Goal: Task Accomplishment & Management: Manage account settings

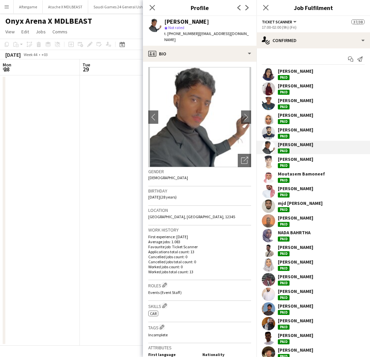
scroll to position [136, 0]
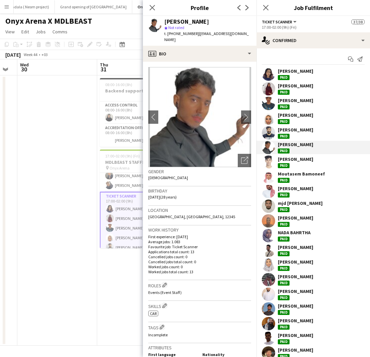
click at [286, 160] on div "[PERSON_NAME]" at bounding box center [295, 159] width 35 height 6
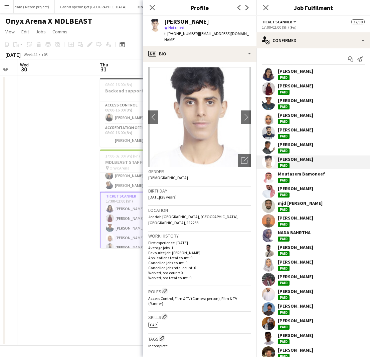
scroll to position [9, 0]
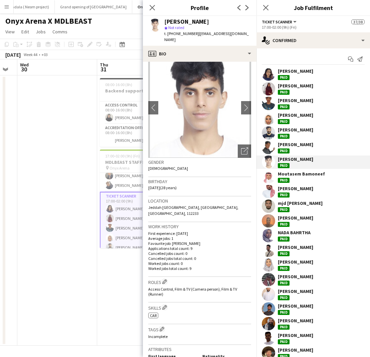
click at [283, 176] on div "Moutasem Bamoneef" at bounding box center [301, 174] width 47 height 6
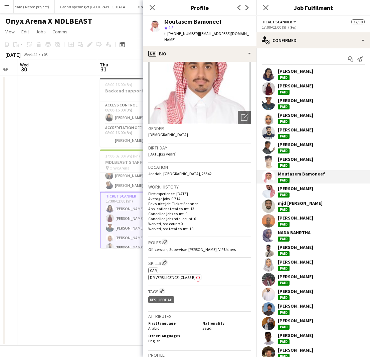
scroll to position [45, 0]
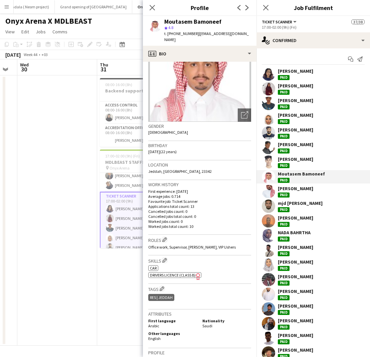
click at [288, 190] on div "[PERSON_NAME]" at bounding box center [295, 189] width 35 height 6
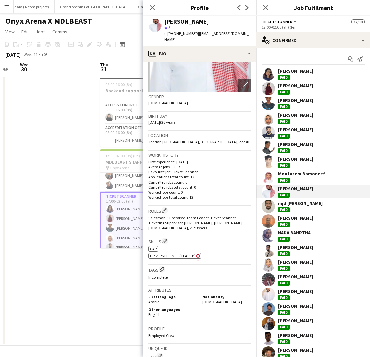
scroll to position [75, 0]
click at [288, 204] on div "mjd [PERSON_NAME]" at bounding box center [300, 203] width 45 height 6
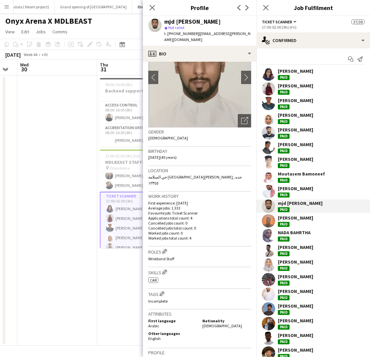
scroll to position [41, 0]
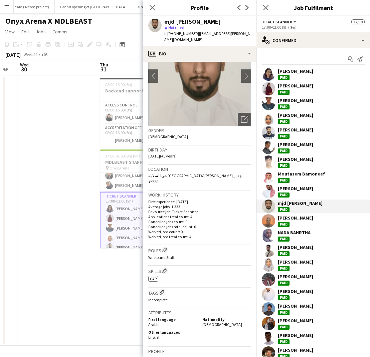
click at [279, 217] on div "[PERSON_NAME]" at bounding box center [295, 218] width 35 height 6
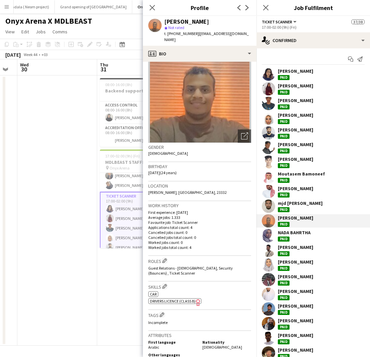
scroll to position [26, 0]
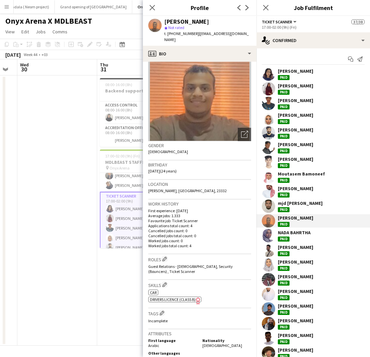
click at [281, 232] on div "NADA BAHRTHA" at bounding box center [294, 233] width 33 height 6
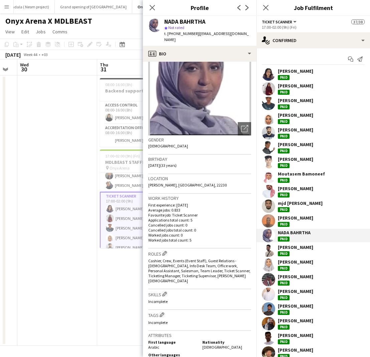
scroll to position [33, 0]
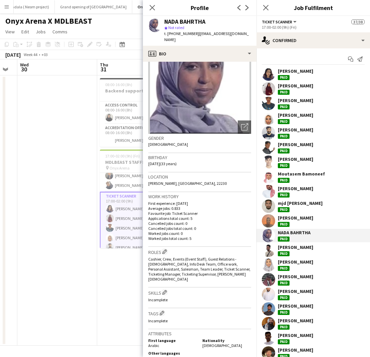
click at [281, 249] on div "[PERSON_NAME]" at bounding box center [295, 247] width 35 height 6
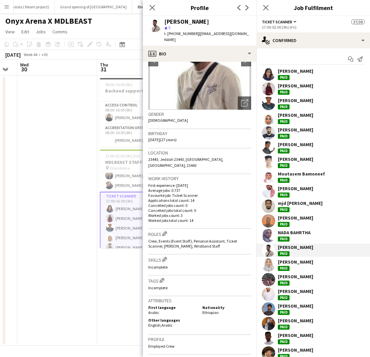
scroll to position [60, 0]
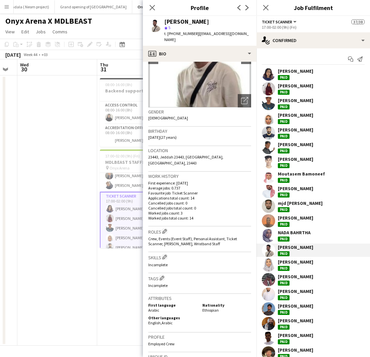
click at [284, 264] on div "[PERSON_NAME]" at bounding box center [295, 262] width 35 height 6
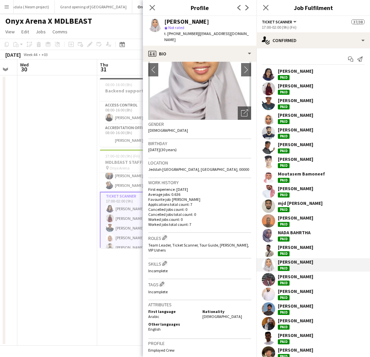
scroll to position [51, 0]
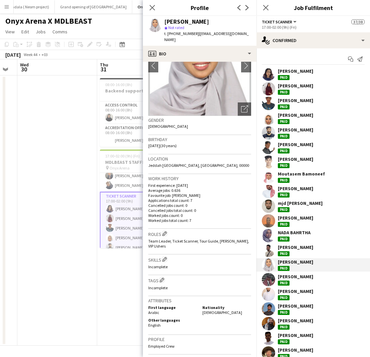
click at [293, 276] on div "[PERSON_NAME]" at bounding box center [295, 277] width 35 height 6
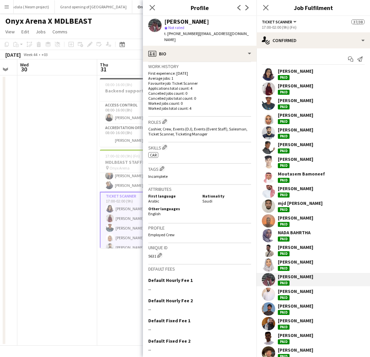
scroll to position [183, 0]
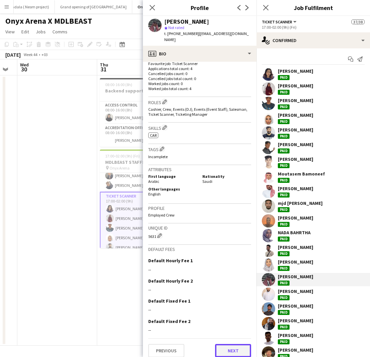
click at [228, 344] on button "Next" at bounding box center [233, 350] width 36 height 13
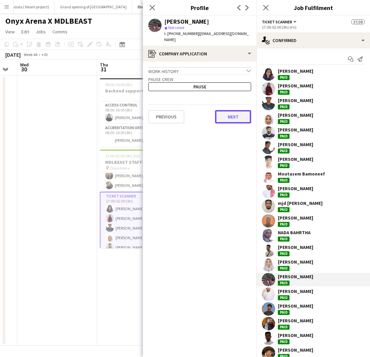
click at [229, 113] on button "Next" at bounding box center [233, 116] width 36 height 13
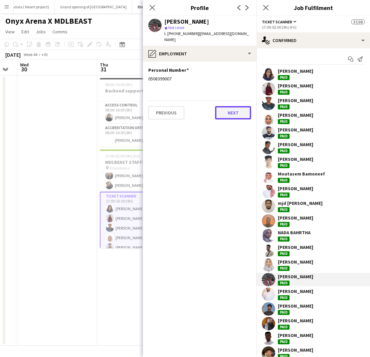
click at [229, 111] on button "Next" at bounding box center [233, 112] width 36 height 13
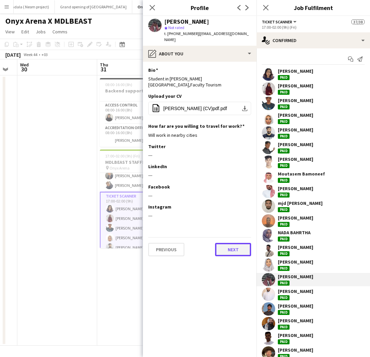
click at [225, 243] on button "Next" at bounding box center [233, 249] width 36 height 13
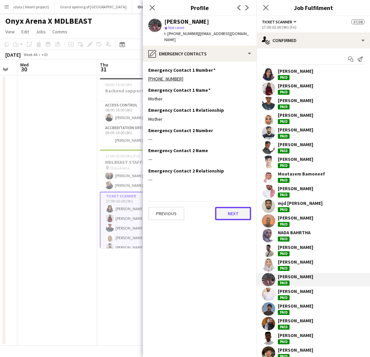
click at [225, 210] on button "Next" at bounding box center [233, 213] width 36 height 13
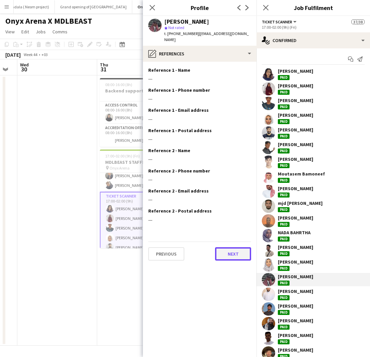
click at [224, 248] on button "Next" at bounding box center [233, 253] width 36 height 13
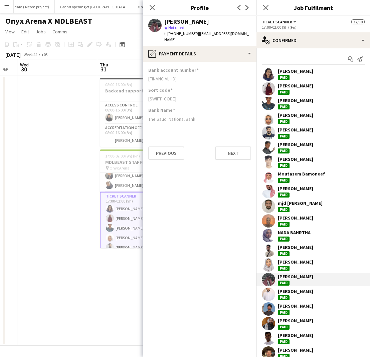
click at [287, 292] on div "[PERSON_NAME]" at bounding box center [295, 291] width 35 height 6
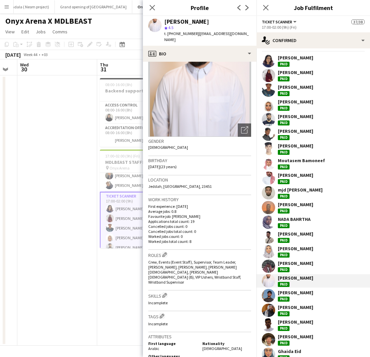
scroll to position [31, 0]
click at [285, 292] on div "[PERSON_NAME]" at bounding box center [295, 293] width 35 height 6
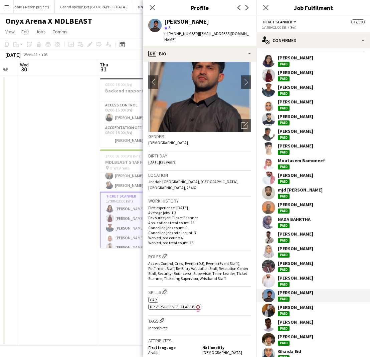
scroll to position [36, 0]
click at [281, 307] on div "[PERSON_NAME]" at bounding box center [295, 308] width 35 height 6
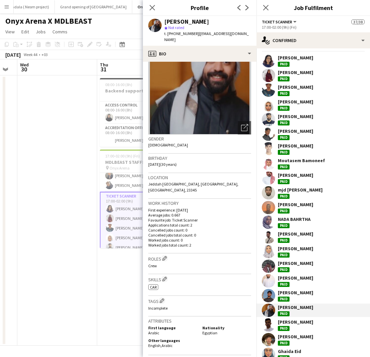
scroll to position [33, 0]
click at [280, 321] on div "[PERSON_NAME]" at bounding box center [295, 322] width 35 height 6
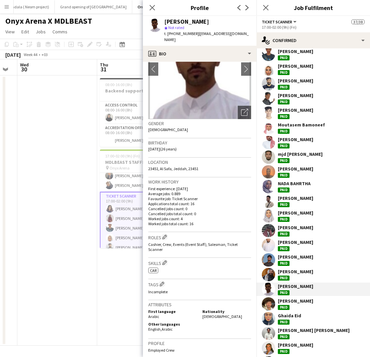
scroll to position [52, 0]
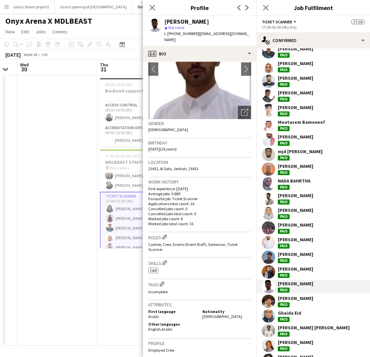
click at [289, 302] on div "[PERSON_NAME]" at bounding box center [295, 301] width 35 height 12
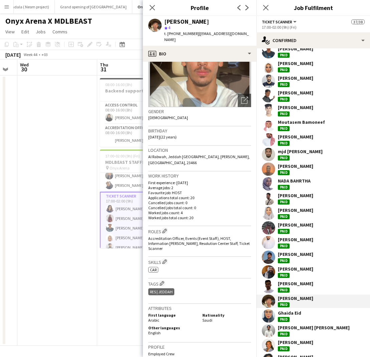
scroll to position [58, 0]
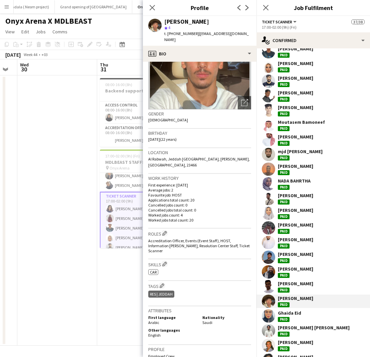
click at [292, 311] on div "Ghaida Eid" at bounding box center [289, 313] width 23 height 6
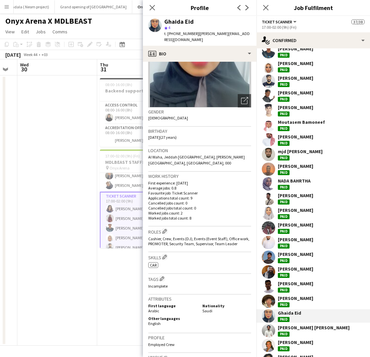
scroll to position [60, 0]
click at [121, 200] on app-card-role "Ticket Scanner 24/24 17:00-02:00 (9h) [PERSON_NAME] Dukhnah [PERSON_NAME] [PERS…" at bounding box center [137, 316] width 75 height 249
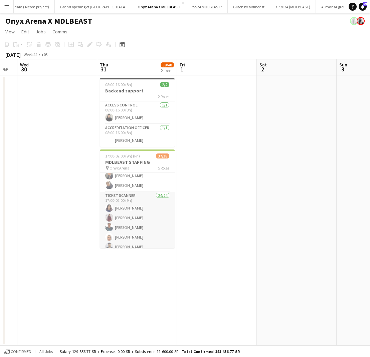
click at [121, 200] on app-card-role "Ticket Scanner 24/24 17:00-02:00 (9h) [PERSON_NAME] Dukhnah [PERSON_NAME] [PERS…" at bounding box center [137, 315] width 75 height 247
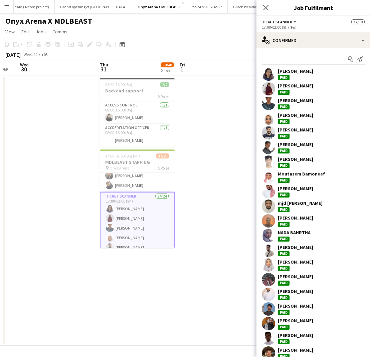
click at [121, 200] on app-card-role "Ticket Scanner 24/24 17:00-02:00 (9h) [PERSON_NAME] Dukhnah [PERSON_NAME] [PERS…" at bounding box center [137, 316] width 75 height 249
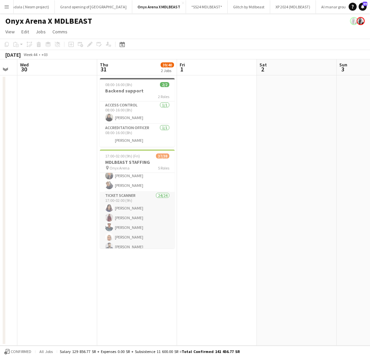
click at [121, 200] on app-card-role "Ticket Scanner 24/24 17:00-02:00 (9h) [PERSON_NAME] Dukhnah [PERSON_NAME] [PERS…" at bounding box center [137, 315] width 75 height 247
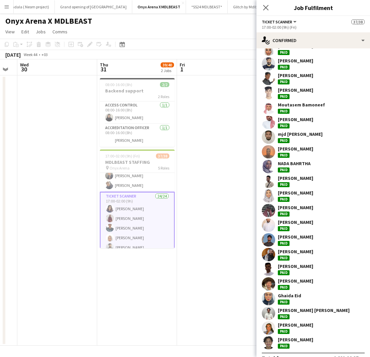
scroll to position [81, 0]
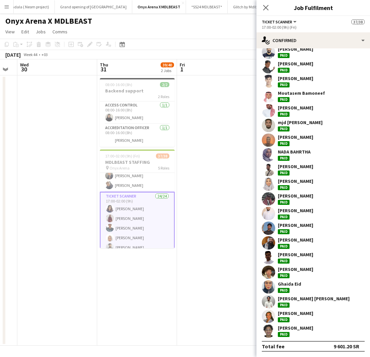
click at [294, 299] on div "[PERSON_NAME] [PERSON_NAME]" at bounding box center [314, 299] width 72 height 6
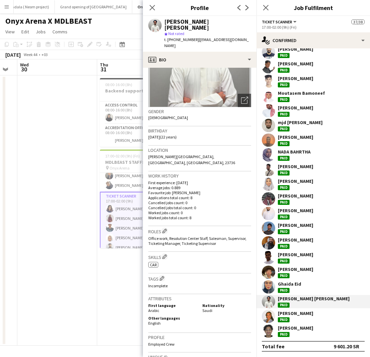
scroll to position [68, 0]
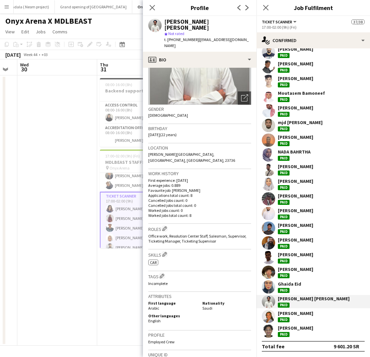
click at [292, 311] on div "[PERSON_NAME]" at bounding box center [295, 314] width 35 height 6
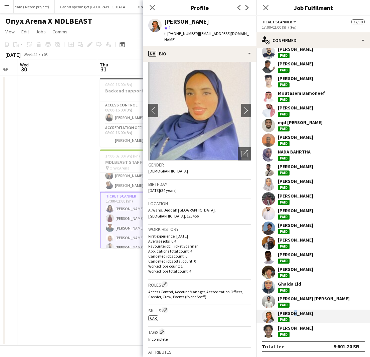
scroll to position [6, 0]
click at [290, 330] on div "[PERSON_NAME]" at bounding box center [295, 328] width 35 height 6
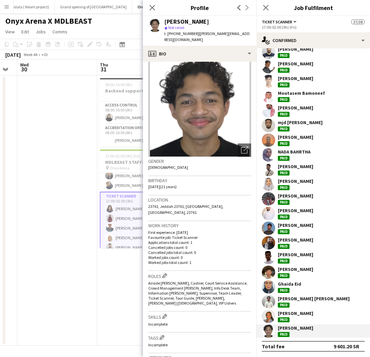
scroll to position [12, 0]
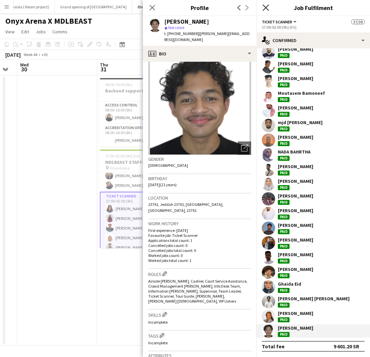
click at [264, 6] on icon at bounding box center [265, 7] width 6 height 6
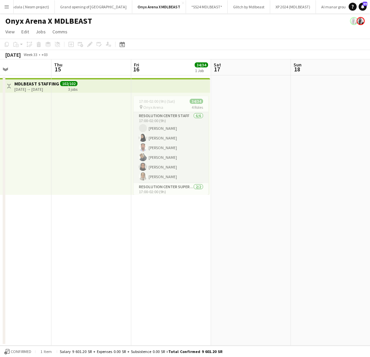
scroll to position [0, 271]
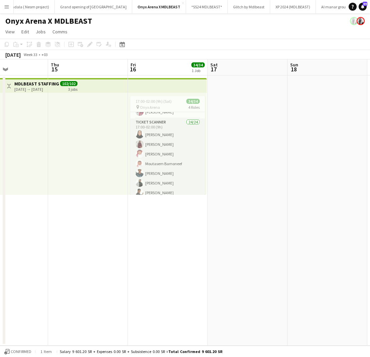
click at [172, 146] on app-card-role "[PERSON_NAME] 24/24 17:00-02:00 (9h) [PERSON_NAME] [PERSON_NAME] Roweid [PERSON…" at bounding box center [167, 241] width 75 height 245
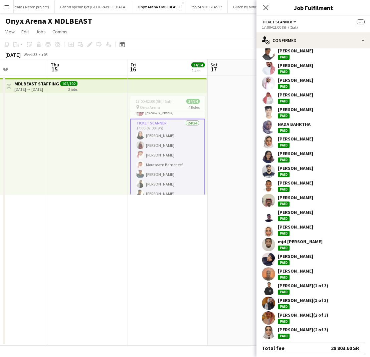
scroll to position [110, 0]
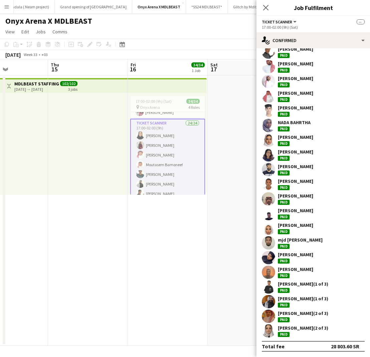
click at [290, 297] on div "[PERSON_NAME] (1 of 3)" at bounding box center [303, 299] width 50 height 6
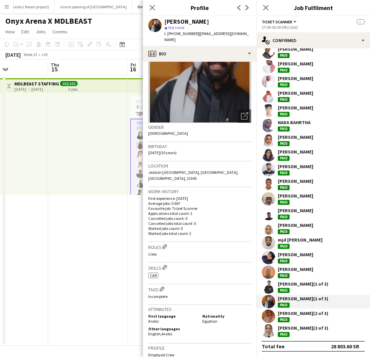
scroll to position [51, 0]
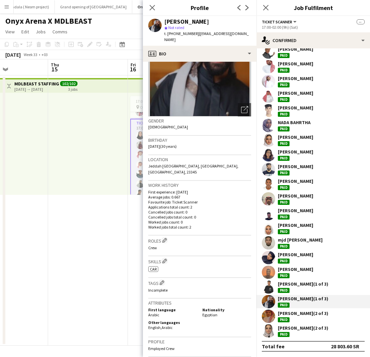
click at [294, 328] on div "[PERSON_NAME] (2 of 3)" at bounding box center [303, 328] width 50 height 6
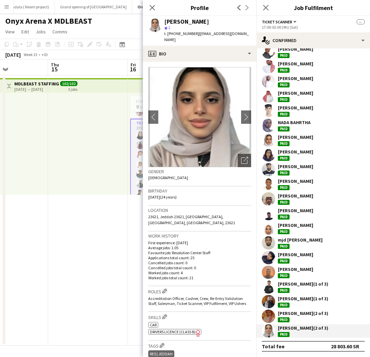
click at [290, 259] on div "[PERSON_NAME]" at bounding box center [295, 258] width 35 height 12
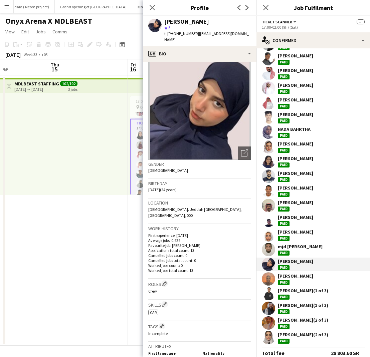
scroll to position [104, 0]
click at [286, 205] on div "[PERSON_NAME]" at bounding box center [295, 202] width 35 height 6
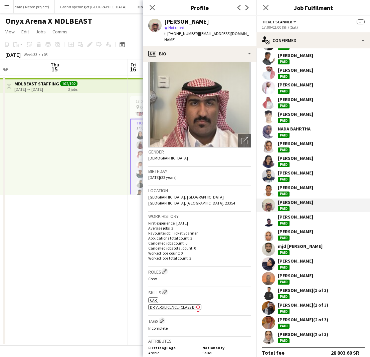
scroll to position [20, 0]
click at [280, 219] on div "[PERSON_NAME]" at bounding box center [295, 217] width 35 height 6
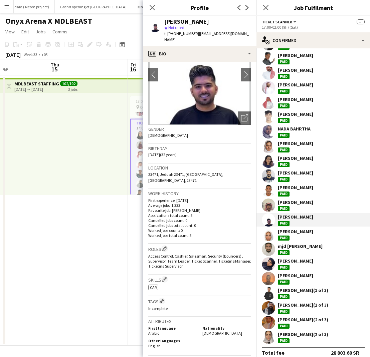
scroll to position [47, 0]
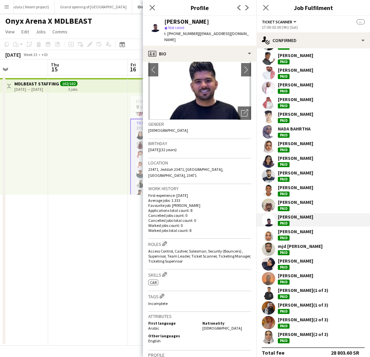
click at [287, 175] on div "[PERSON_NAME]" at bounding box center [295, 173] width 35 height 6
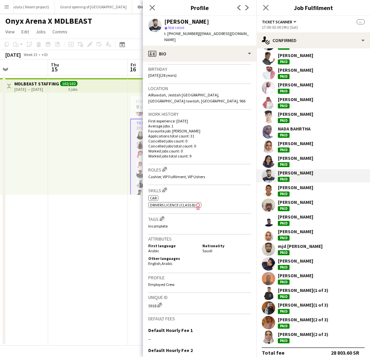
scroll to position [122, 0]
click at [295, 147] on div "[PERSON_NAME]" at bounding box center [295, 147] width 35 height 12
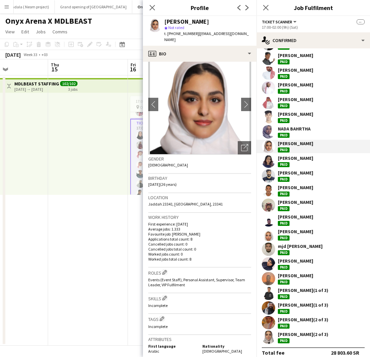
scroll to position [14, 0]
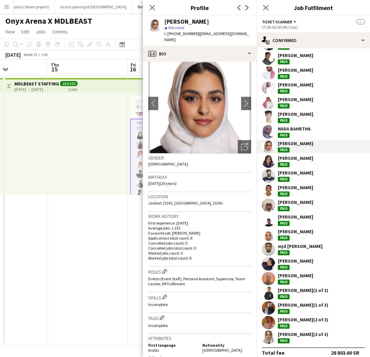
click at [294, 127] on div "NADA BAHRTHA" at bounding box center [294, 129] width 33 height 6
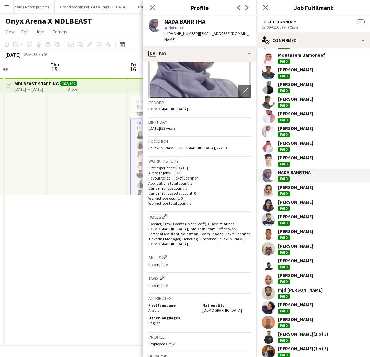
scroll to position [57, 0]
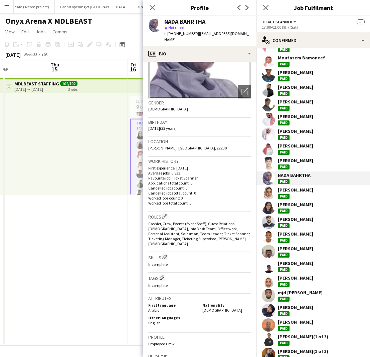
click at [298, 162] on div "[PERSON_NAME]" at bounding box center [295, 161] width 35 height 6
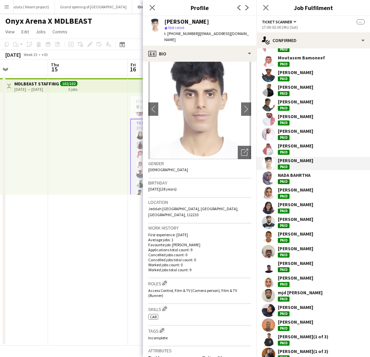
scroll to position [10, 0]
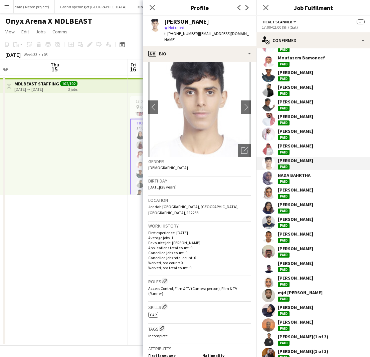
click at [286, 147] on div "[PERSON_NAME]" at bounding box center [295, 146] width 35 height 6
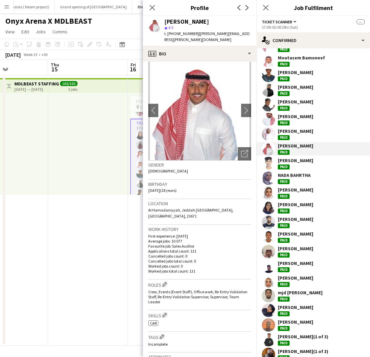
scroll to position [14, 0]
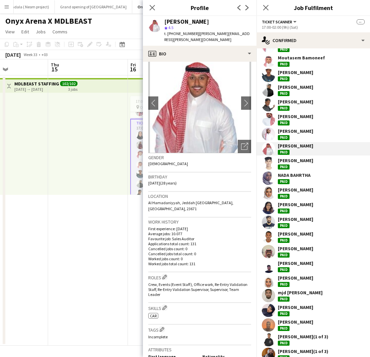
click at [290, 133] on div "[PERSON_NAME]" at bounding box center [295, 131] width 35 height 6
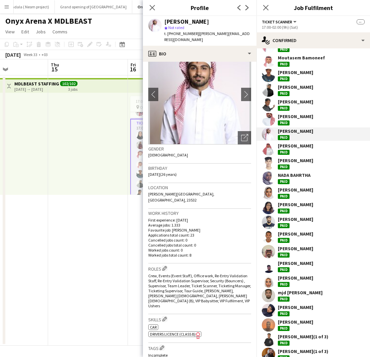
scroll to position [26, 0]
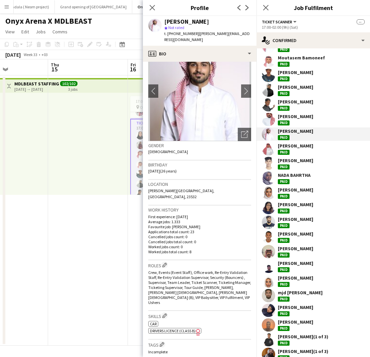
click at [280, 115] on div "[PERSON_NAME]" at bounding box center [295, 117] width 35 height 6
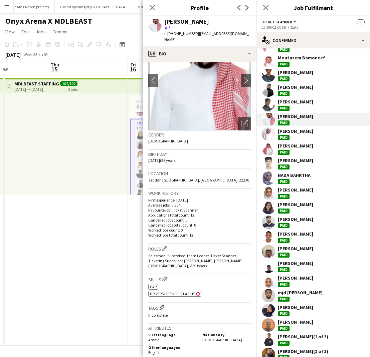
scroll to position [40, 0]
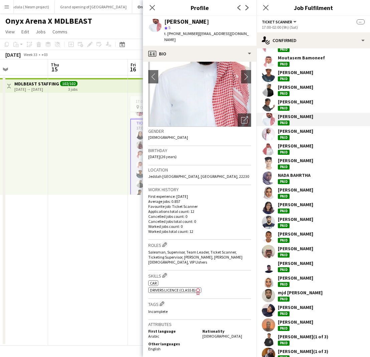
click at [299, 100] on div "[PERSON_NAME]" at bounding box center [295, 102] width 35 height 6
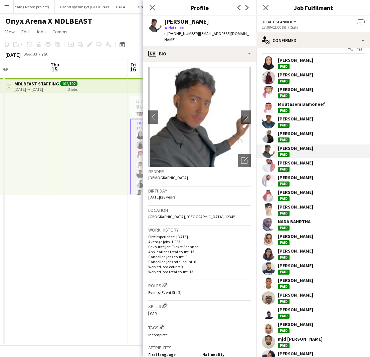
click at [287, 131] on div "[PERSON_NAME]" at bounding box center [295, 134] width 35 height 6
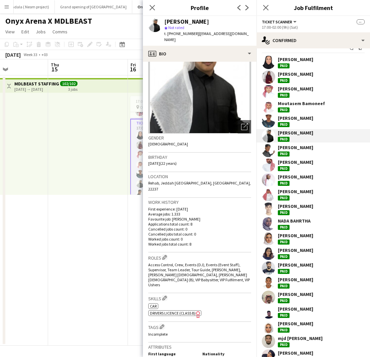
scroll to position [34, 0]
click at [288, 118] on div "[PERSON_NAME]" at bounding box center [295, 118] width 35 height 6
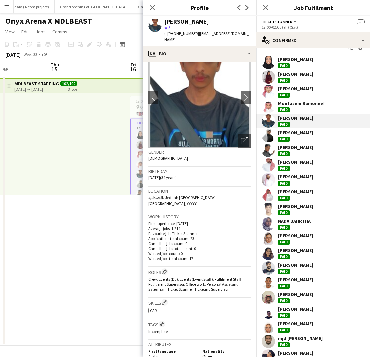
scroll to position [21, 0]
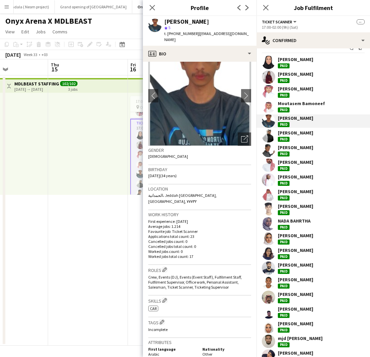
click at [279, 102] on div "Moutasem Bamoneef" at bounding box center [301, 104] width 47 height 6
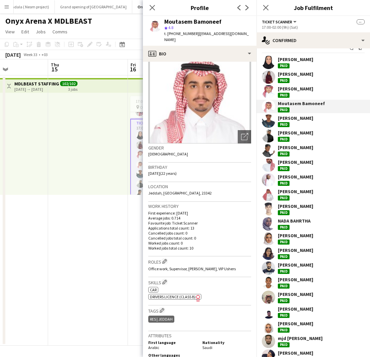
scroll to position [25, 0]
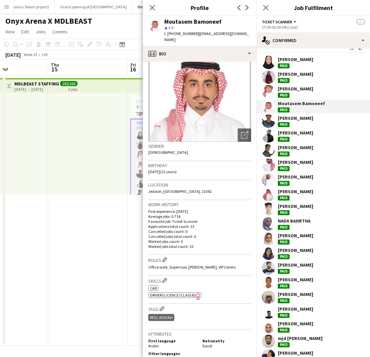
click at [292, 91] on div "[PERSON_NAME]" at bounding box center [295, 89] width 35 height 6
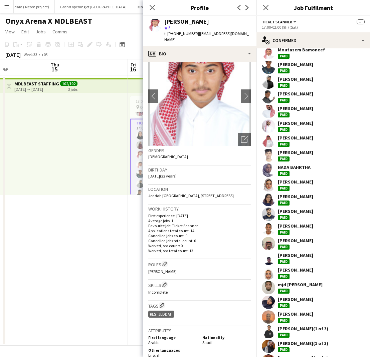
scroll to position [63, 0]
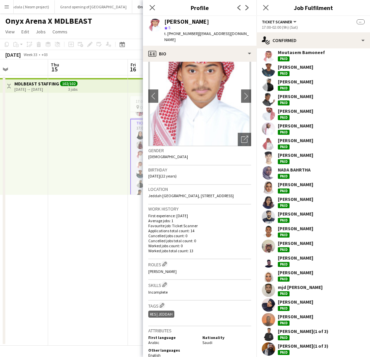
click at [296, 125] on div "[PERSON_NAME]" at bounding box center [295, 126] width 35 height 6
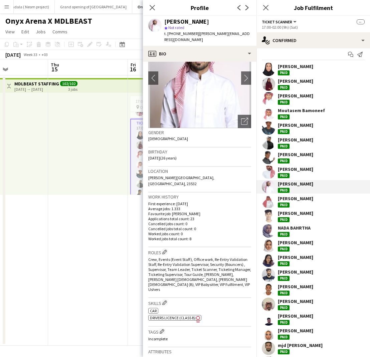
scroll to position [0, 0]
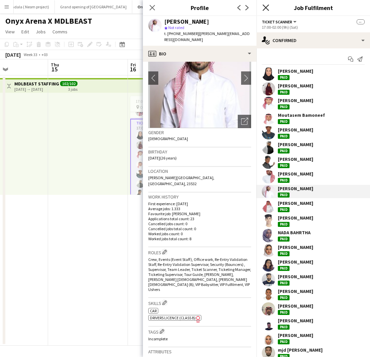
click at [267, 7] on icon "Close pop-in" at bounding box center [265, 7] width 6 height 6
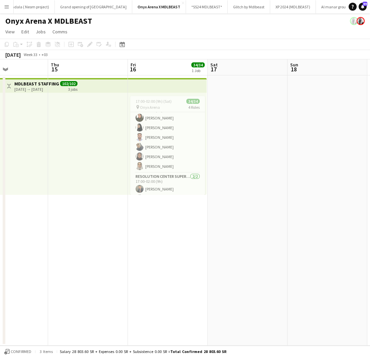
scroll to position [10, 0]
click at [169, 123] on app-card-role "Resolution Center Staff [DATE] 17:00-02:00 (9h) [PERSON_NAME] [PERSON_NAME] [PE…" at bounding box center [167, 138] width 75 height 71
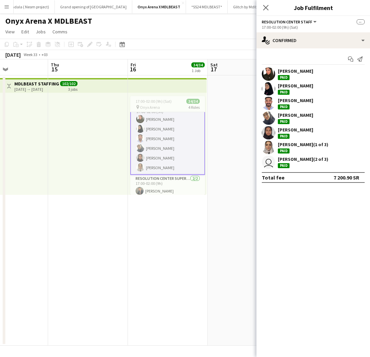
scroll to position [10, 0]
click at [294, 144] on div "[PERSON_NAME] (1 of 3)" at bounding box center [303, 145] width 50 height 6
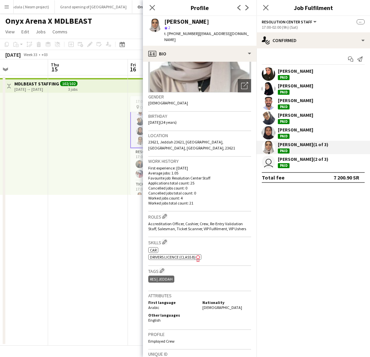
scroll to position [81, 0]
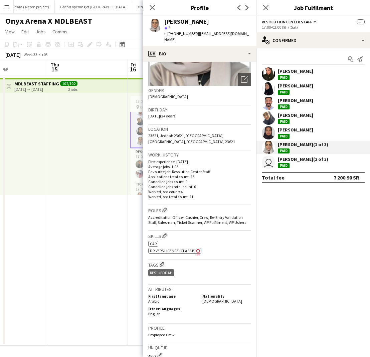
click at [296, 132] on div "[PERSON_NAME]" at bounding box center [295, 130] width 35 height 6
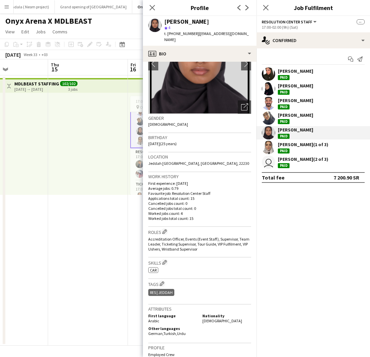
scroll to position [56, 0]
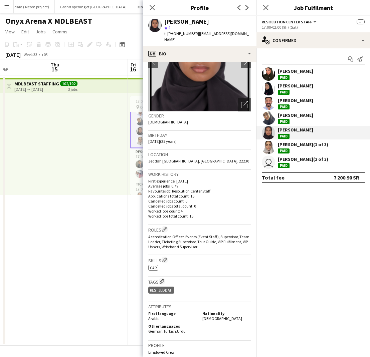
click at [284, 116] on div "[PERSON_NAME]" at bounding box center [295, 115] width 35 height 6
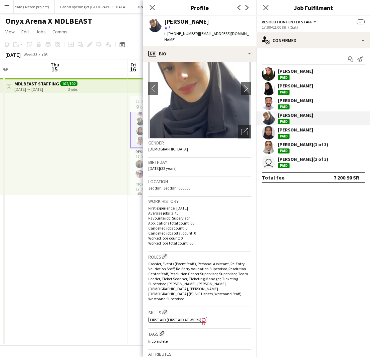
scroll to position [29, 0]
click at [283, 100] on div "[PERSON_NAME]" at bounding box center [295, 100] width 35 height 6
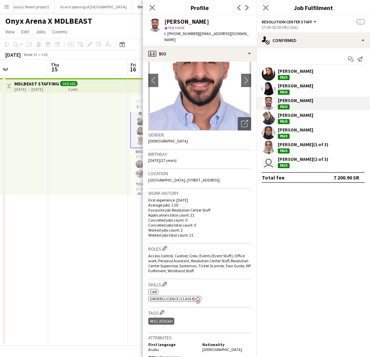
scroll to position [38, 0]
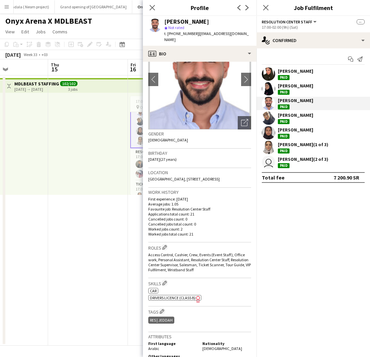
click at [278, 86] on div "[PERSON_NAME]" at bounding box center [295, 86] width 35 height 6
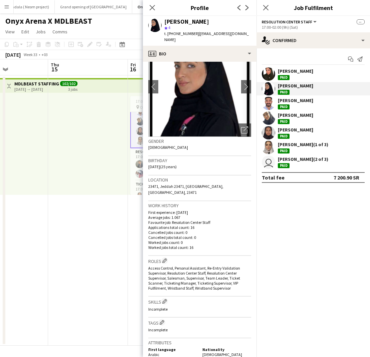
scroll to position [31, 0]
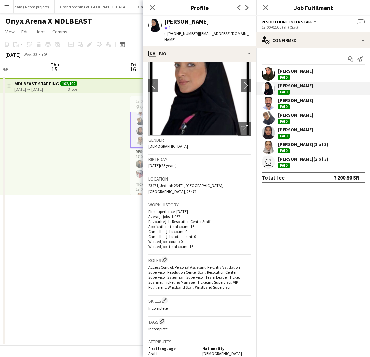
click at [281, 72] on div "[PERSON_NAME]" at bounding box center [295, 71] width 35 height 6
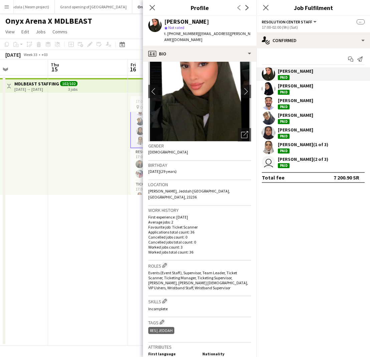
scroll to position [28, 0]
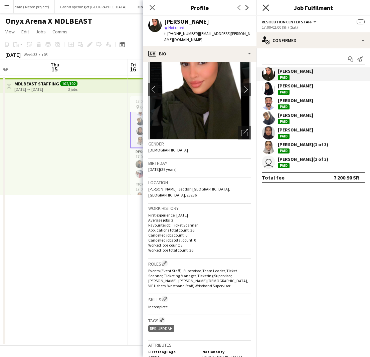
click at [263, 8] on icon "Close pop-in" at bounding box center [265, 7] width 6 height 6
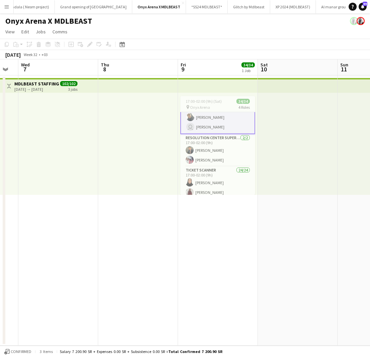
scroll to position [51, 0]
click at [219, 160] on app-card-role "Resolution Center Supervisor [DATE] 17:00-02:00 (9h) [PERSON_NAME] [PERSON_NAME…" at bounding box center [217, 150] width 75 height 32
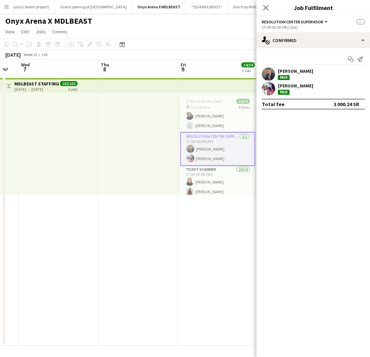
scroll to position [50, 0]
click at [301, 86] on div "[PERSON_NAME]" at bounding box center [295, 86] width 35 height 6
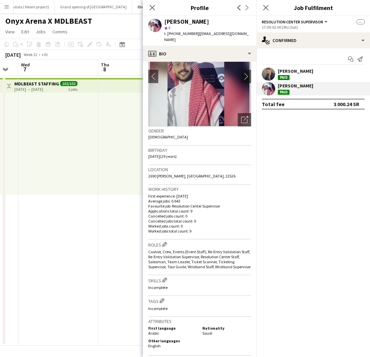
scroll to position [46, 0]
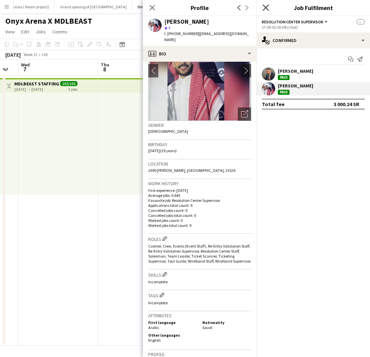
click at [268, 7] on icon "Close pop-in" at bounding box center [265, 7] width 6 height 6
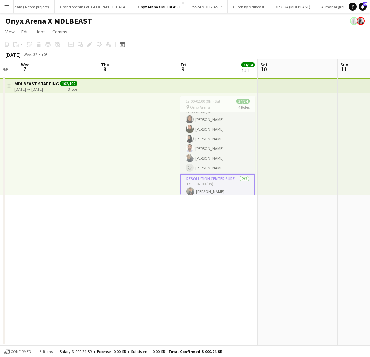
scroll to position [7, 0]
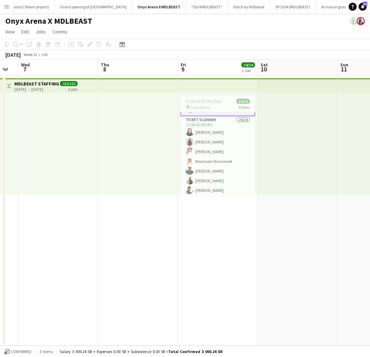
click at [202, 143] on app-card-role "Ticket Scanner 24/24 17:00-02:00 (9h) [PERSON_NAME] [PERSON_NAME] Roweid [PERSO…" at bounding box center [217, 238] width 75 height 245
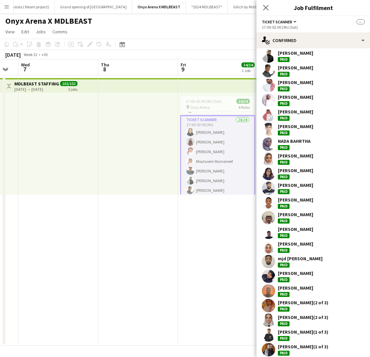
scroll to position [94, 0]
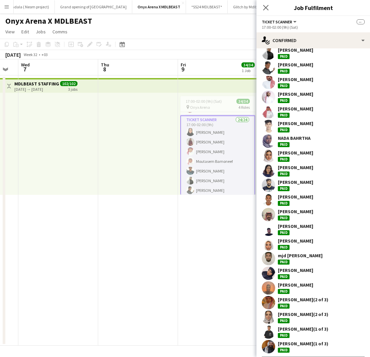
click at [300, 125] on div "[PERSON_NAME]" at bounding box center [295, 124] width 35 height 6
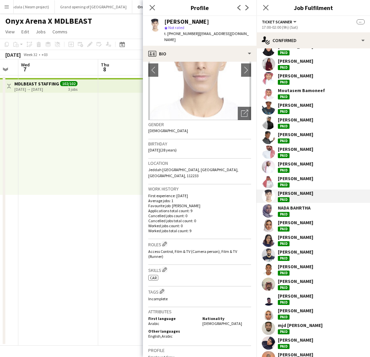
scroll to position [0, 0]
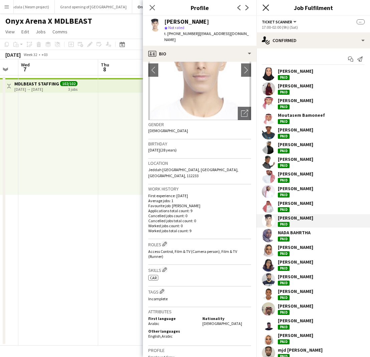
drag, startPoint x: 268, startPoint y: 9, endPoint x: 265, endPoint y: 47, distance: 38.2
click at [268, 9] on icon "Close pop-in" at bounding box center [265, 7] width 5 height 5
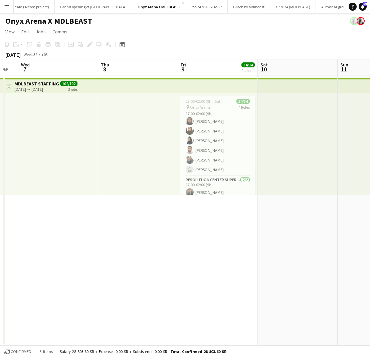
click at [220, 141] on app-card-role "Resolution Center Staff [DATE] 17:00-02:00 (9h) [PERSON_NAME] [PERSON_NAME] [PE…" at bounding box center [217, 140] width 75 height 71
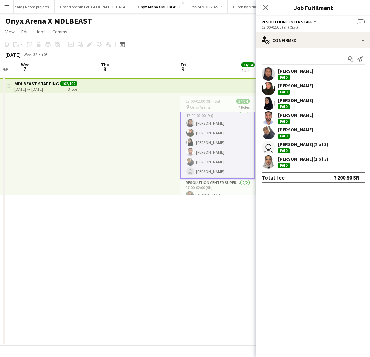
click at [305, 104] on div "[PERSON_NAME]" at bounding box center [295, 103] width 35 height 12
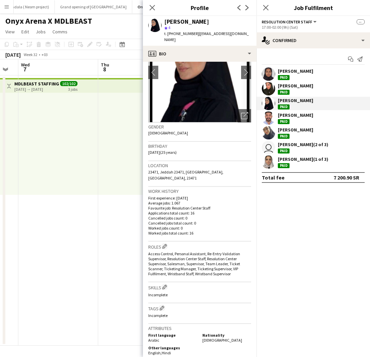
scroll to position [45, 0]
click at [264, 9] on icon "Close pop-in" at bounding box center [265, 7] width 6 height 6
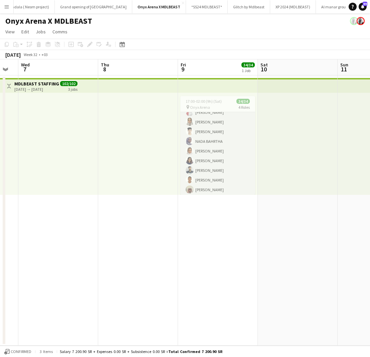
click at [222, 145] on app-card-role "Ticket Scanner 24/24 17:00-02:00 (9h) [PERSON_NAME] [PERSON_NAME] Roweid [PERSO…" at bounding box center [217, 121] width 75 height 245
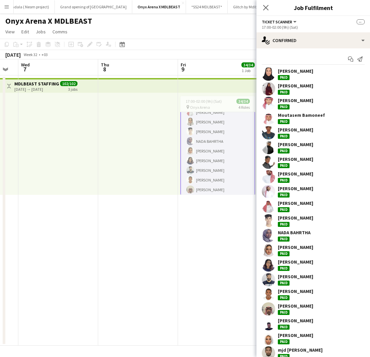
click at [303, 247] on div "[PERSON_NAME]" at bounding box center [295, 247] width 35 height 6
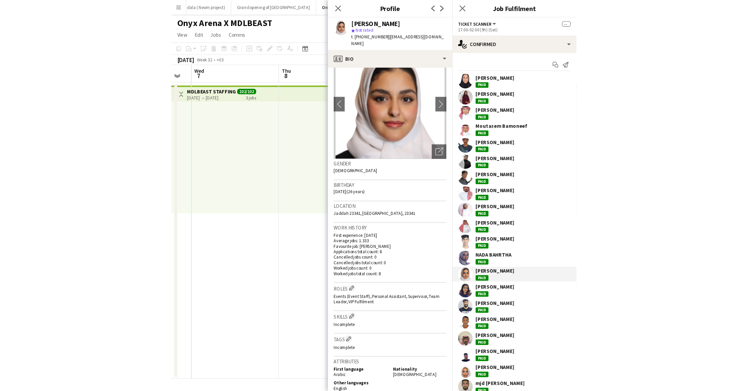
scroll to position [24, 0]
